Goal: Task Accomplishment & Management: Complete application form

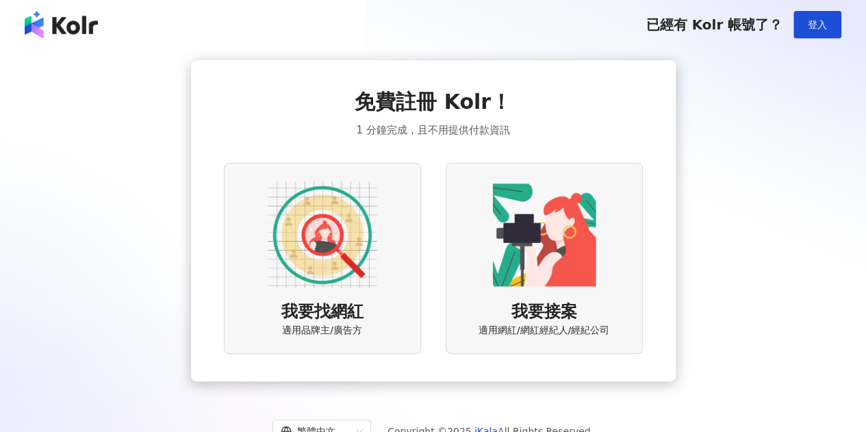
click at [451, 116] on span "免費註冊 Kolr！" at bounding box center [433, 102] width 157 height 29
click at [705, 23] on span "已經有 Kolr 帳號了？" at bounding box center [714, 24] width 137 height 16
click at [733, 36] on div "已經有 Kolr 帳號了？ 登入" at bounding box center [744, 24] width 196 height 27
click at [470, 117] on div "免費註冊 Kolr！ 1 分鐘完成，且不用提供付款資訊" at bounding box center [433, 113] width 157 height 51
click at [447, 105] on span "免費註冊 Kolr！" at bounding box center [433, 102] width 157 height 29
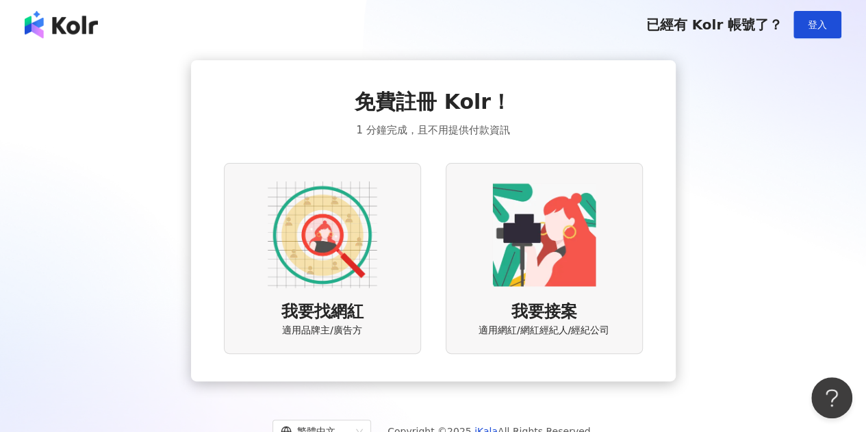
click at [319, 251] on img at bounding box center [323, 235] width 110 height 110
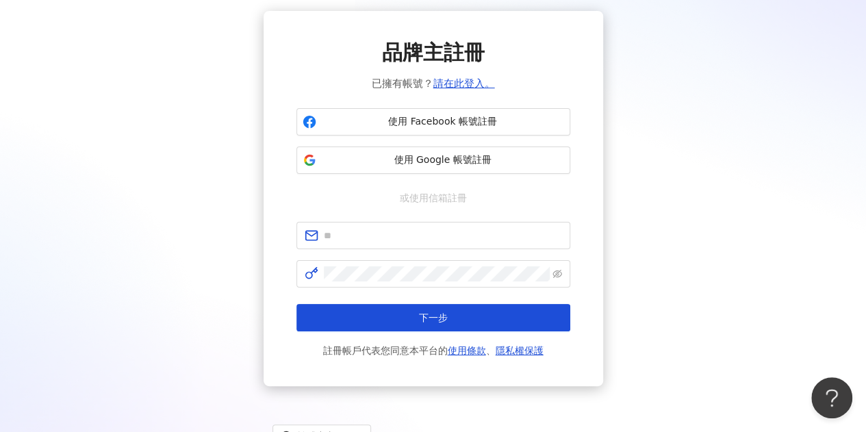
scroll to position [68, 0]
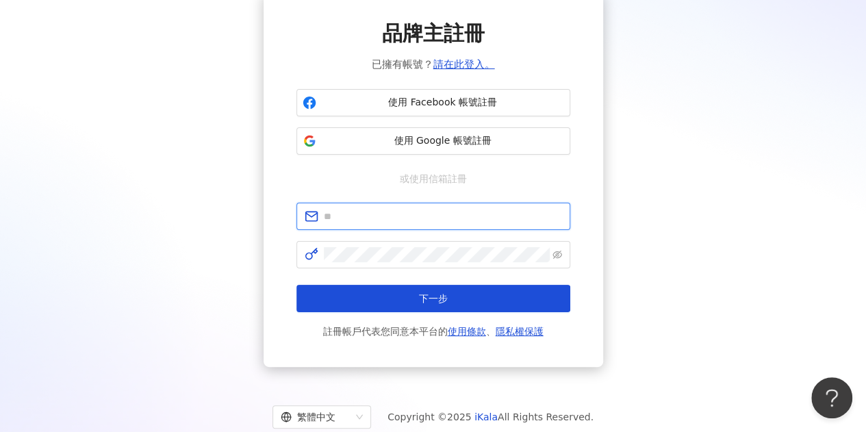
click at [457, 218] on input "text" at bounding box center [443, 216] width 238 height 15
click at [353, 194] on div "品牌主註冊 已擁有帳號？ 請在此登入。 使用 Facebook 帳號註冊 使用 Google 帳號註冊 或使用信箱註冊 下一步 註冊帳戶代表您同意本平台的 使…" at bounding box center [434, 179] width 274 height 321
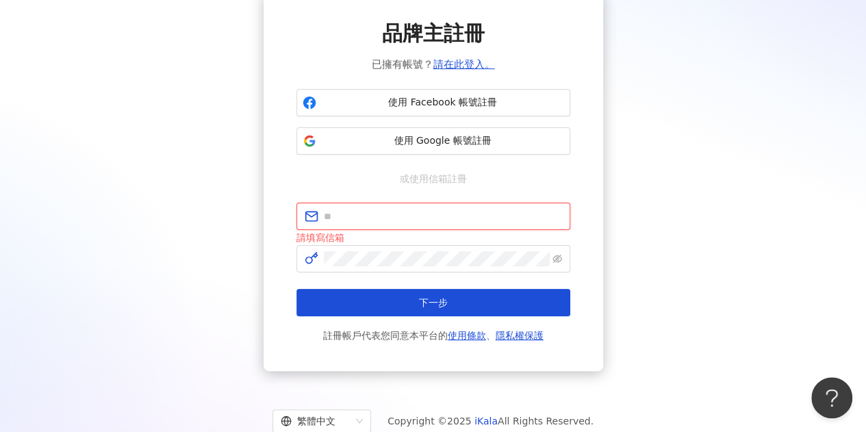
click at [504, 222] on input "text" at bounding box center [443, 216] width 238 height 15
type input "**********"
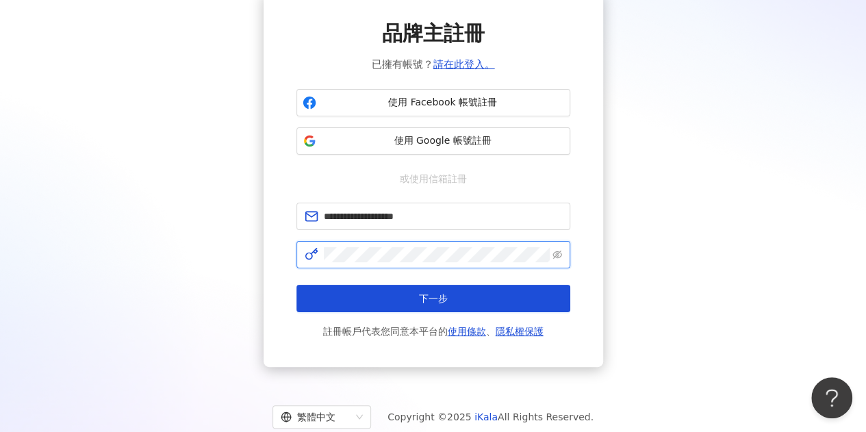
click at [188, 223] on div "**********" at bounding box center [432, 179] width 833 height 375
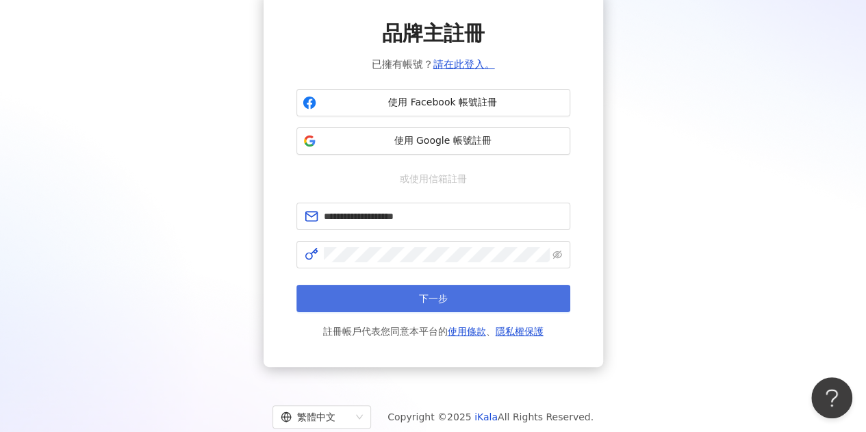
click at [436, 293] on span "下一步" at bounding box center [433, 298] width 29 height 11
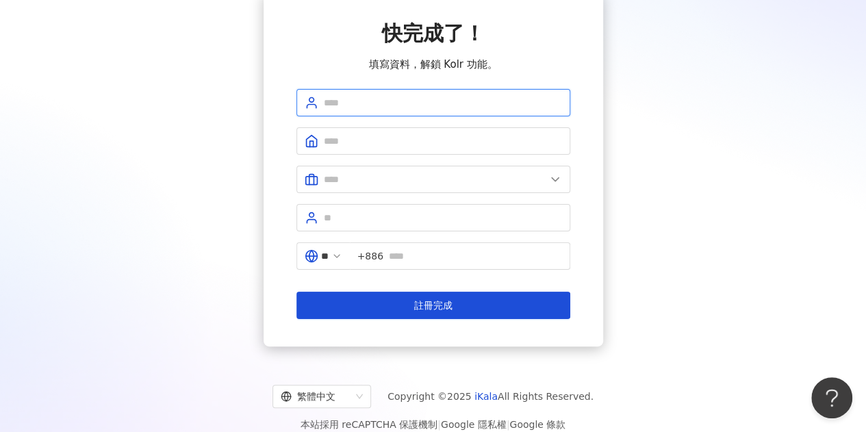
click at [360, 105] on input "text" at bounding box center [443, 102] width 238 height 15
click at [368, 108] on input "text" at bounding box center [443, 102] width 238 height 15
type input "**********"
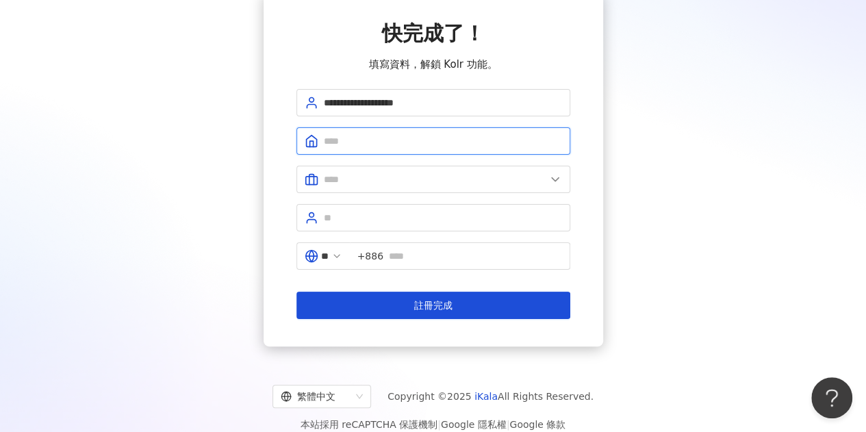
click at [353, 143] on input "text" at bounding box center [443, 141] width 238 height 15
type input "****"
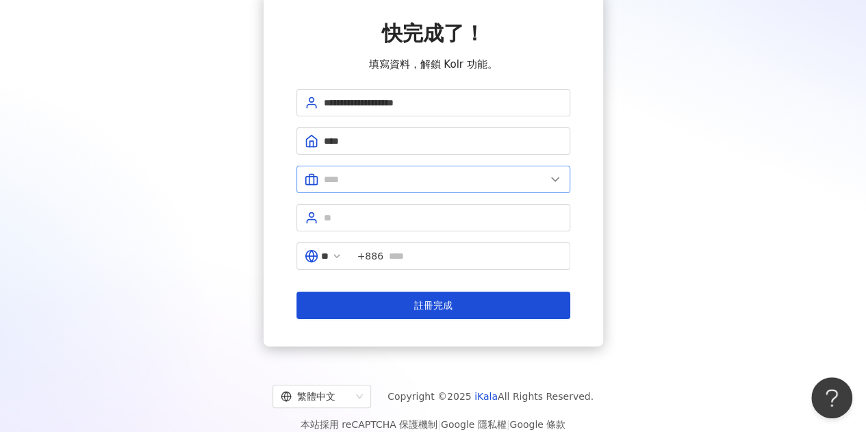
click at [375, 191] on span at bounding box center [434, 179] width 274 height 27
click at [378, 183] on input "text" at bounding box center [435, 179] width 222 height 15
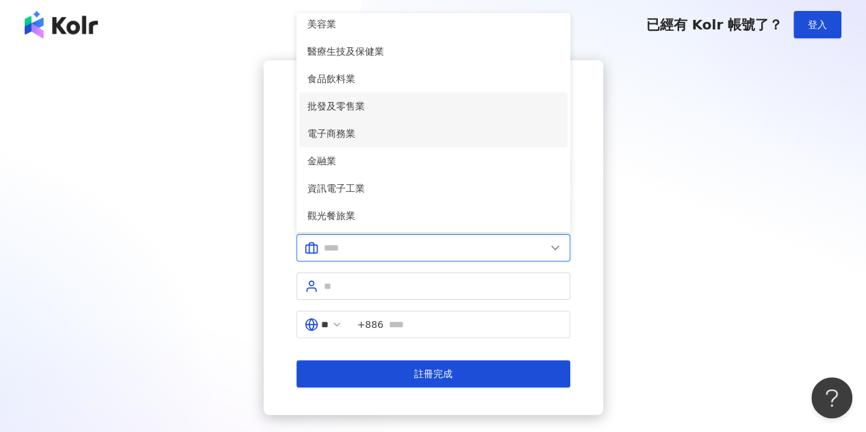
scroll to position [0, 0]
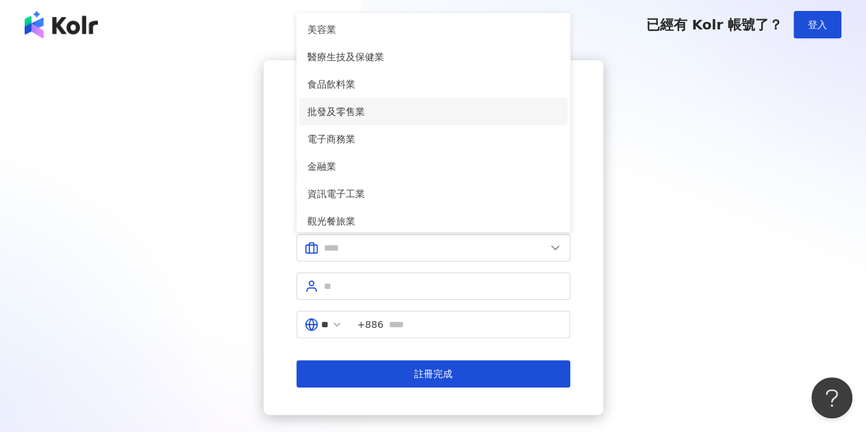
click at [418, 116] on span "批發及零售業" at bounding box center [434, 111] width 252 height 15
type input "******"
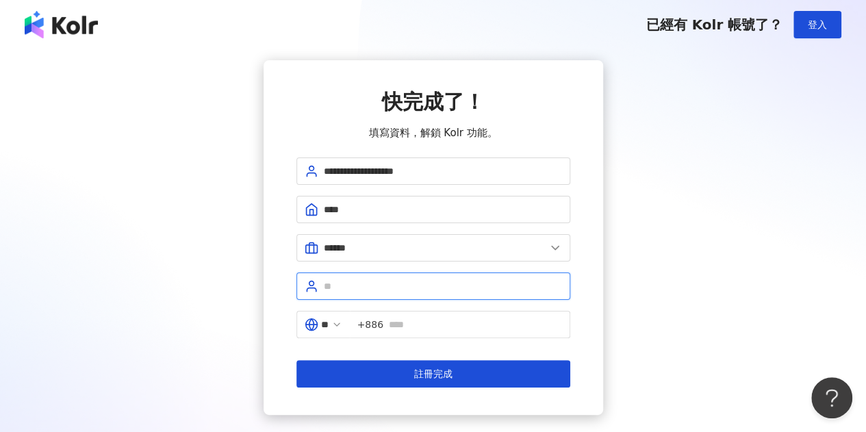
click at [445, 290] on input "text" at bounding box center [443, 286] width 238 height 15
type input "**********"
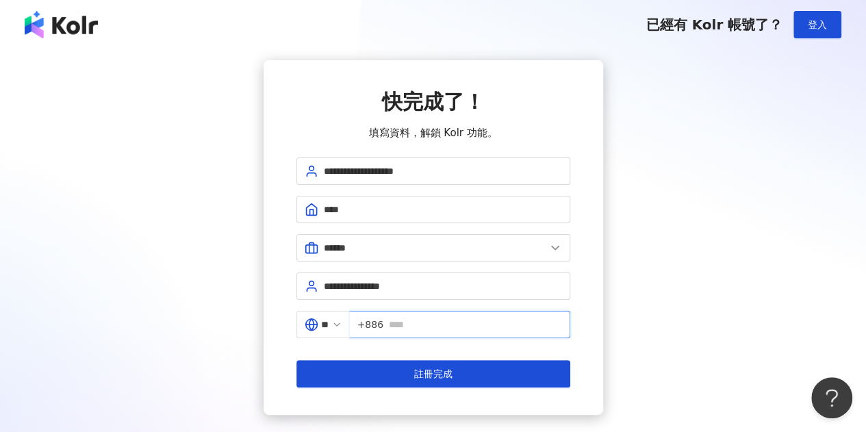
click at [445, 324] on input "text" at bounding box center [475, 324] width 173 height 15
type input "**********"
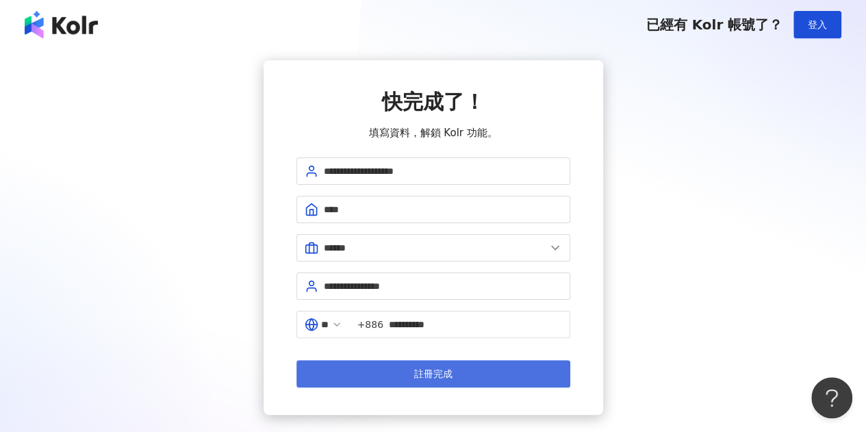
click at [448, 371] on span "註冊完成" at bounding box center [433, 373] width 38 height 11
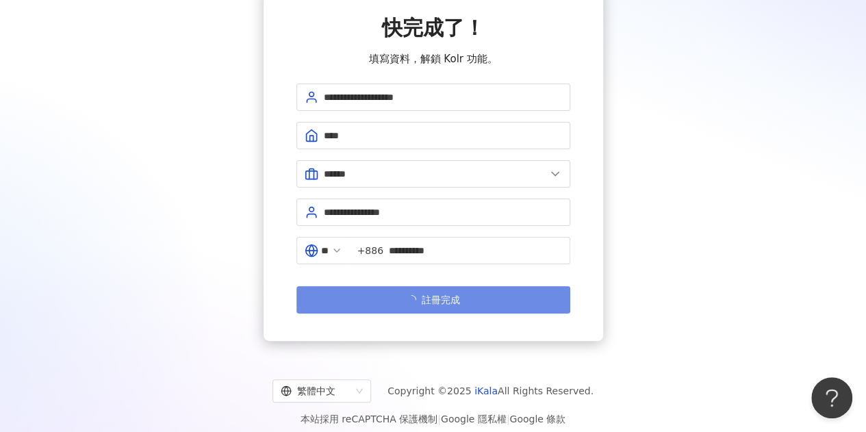
scroll to position [83, 0]
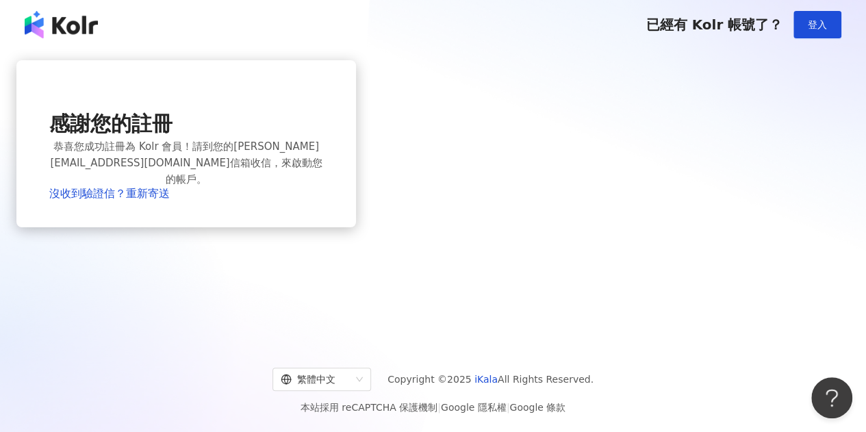
scroll to position [63, 0]
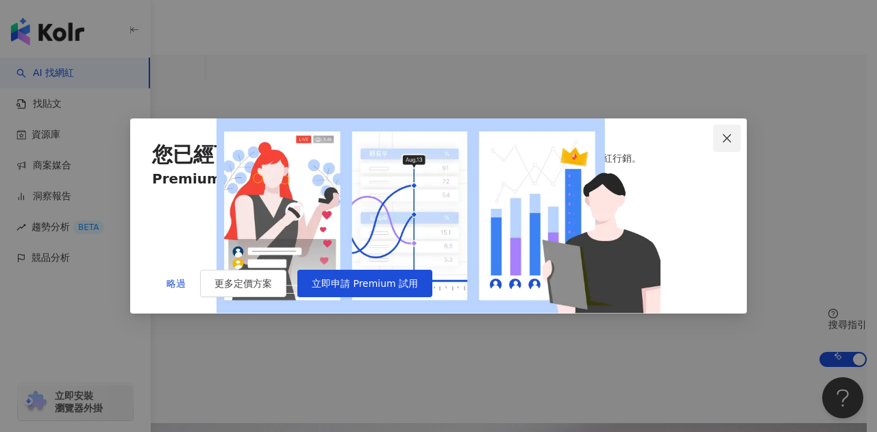
click at [722, 133] on icon "close" at bounding box center [726, 138] width 11 height 11
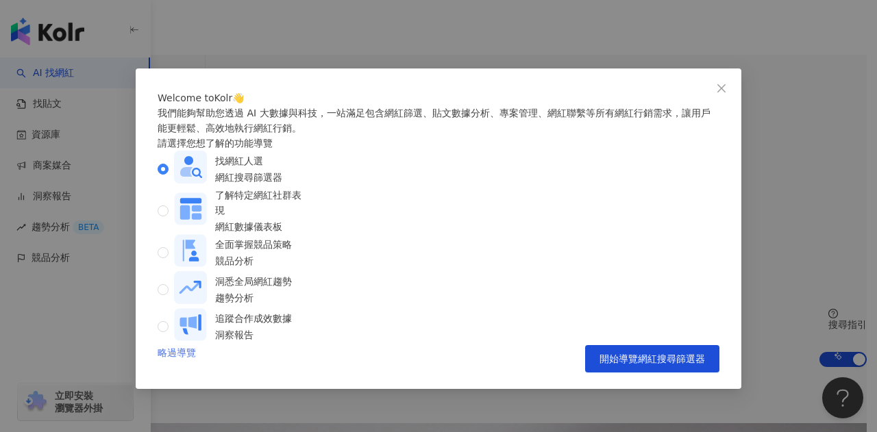
click at [168, 373] on link "略過導覽" at bounding box center [177, 358] width 38 height 27
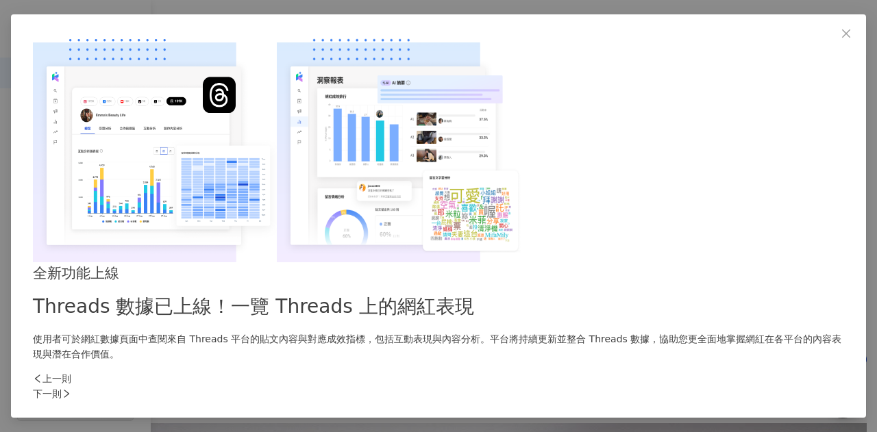
click at [670, 386] on div "下一則" at bounding box center [438, 393] width 811 height 15
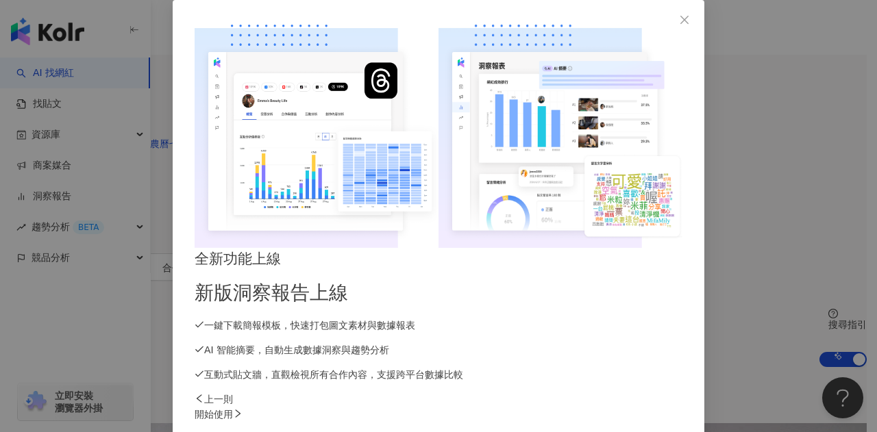
click at [664, 407] on div "開始使用" at bounding box center [438, 414] width 488 height 15
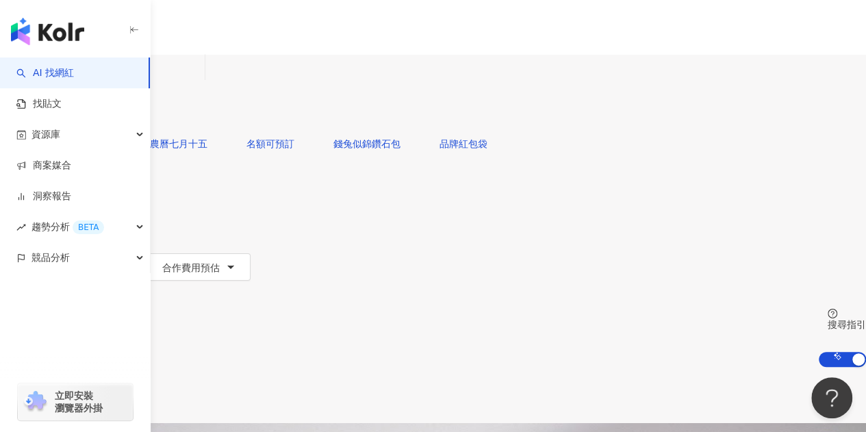
click at [469, 367] on div "共 10,000+ 筆 排序： 關聯性" at bounding box center [433, 395] width 866 height 56
drag, startPoint x: 495, startPoint y: 1, endPoint x: 66, endPoint y: 26, distance: 430.2
click at [66, 26] on img "button" at bounding box center [47, 31] width 73 height 27
click at [66, 32] on img "button" at bounding box center [47, 31] width 73 height 27
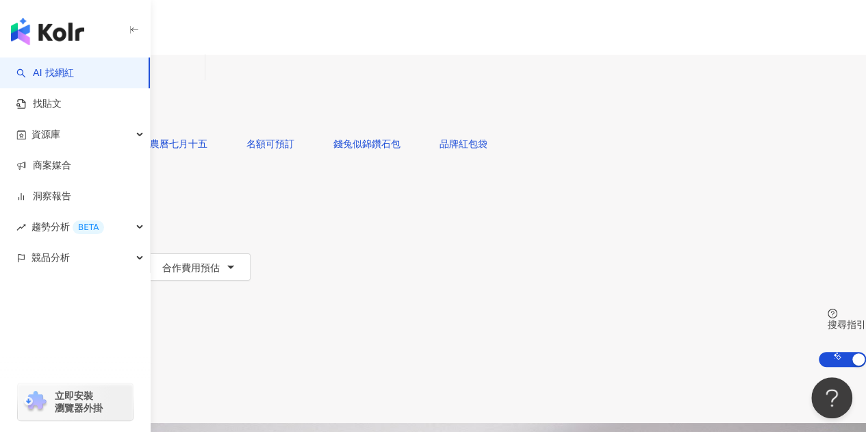
click at [44, 42] on img "button" at bounding box center [47, 31] width 73 height 27
